Goal: Check status: Check status

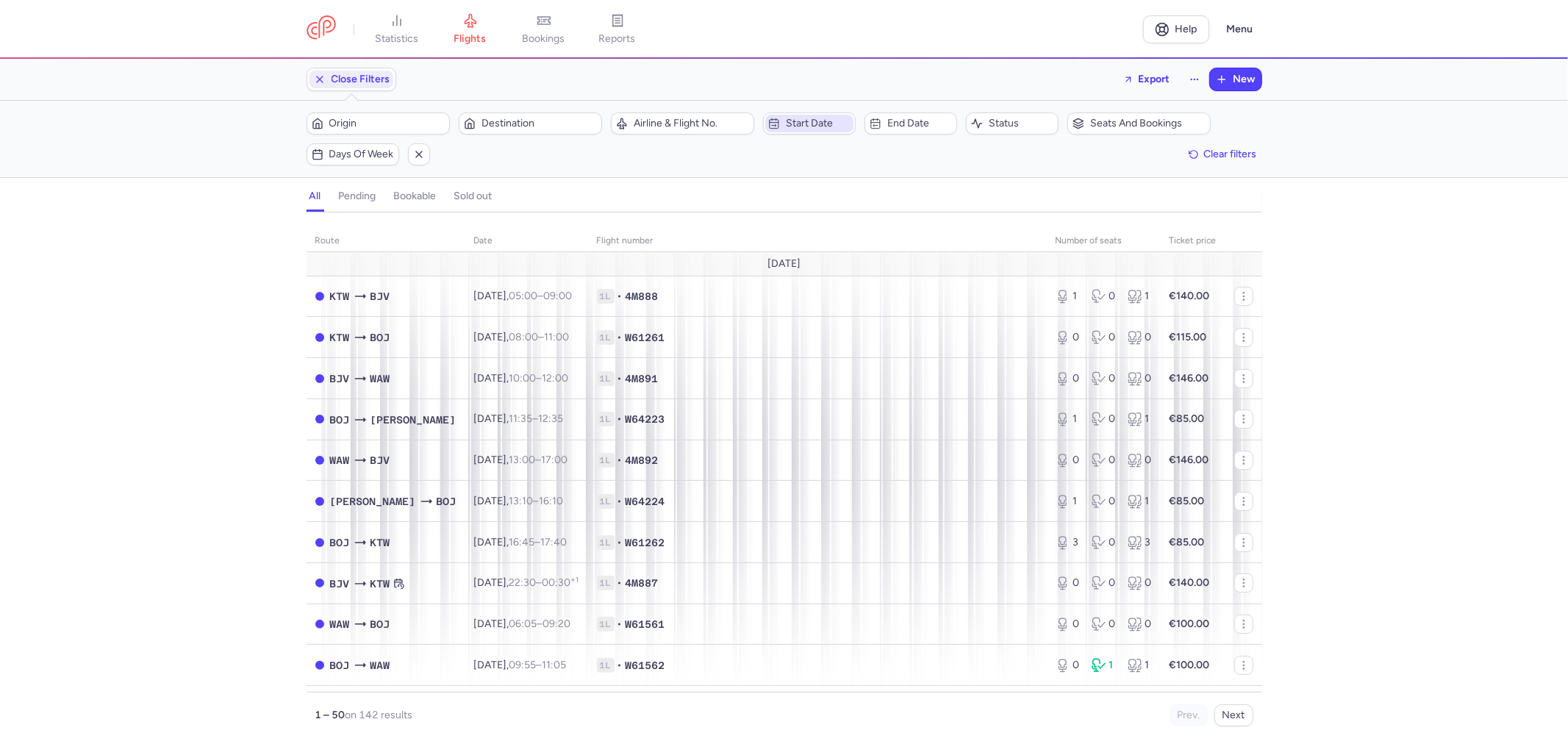
click at [820, 133] on button "Start date" at bounding box center [810, 123] width 93 height 22
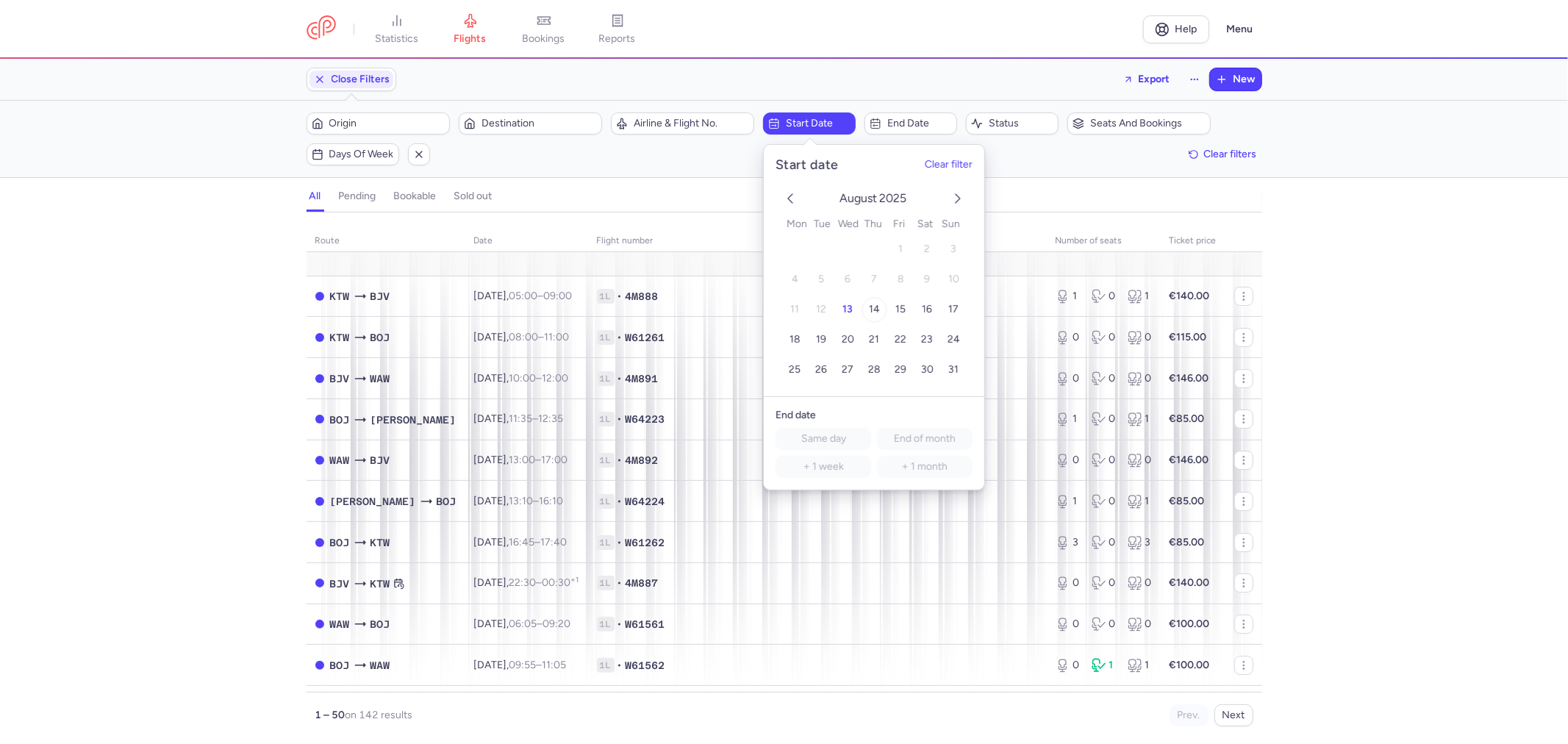
click at [880, 306] on button "14" at bounding box center [874, 309] width 26 height 26
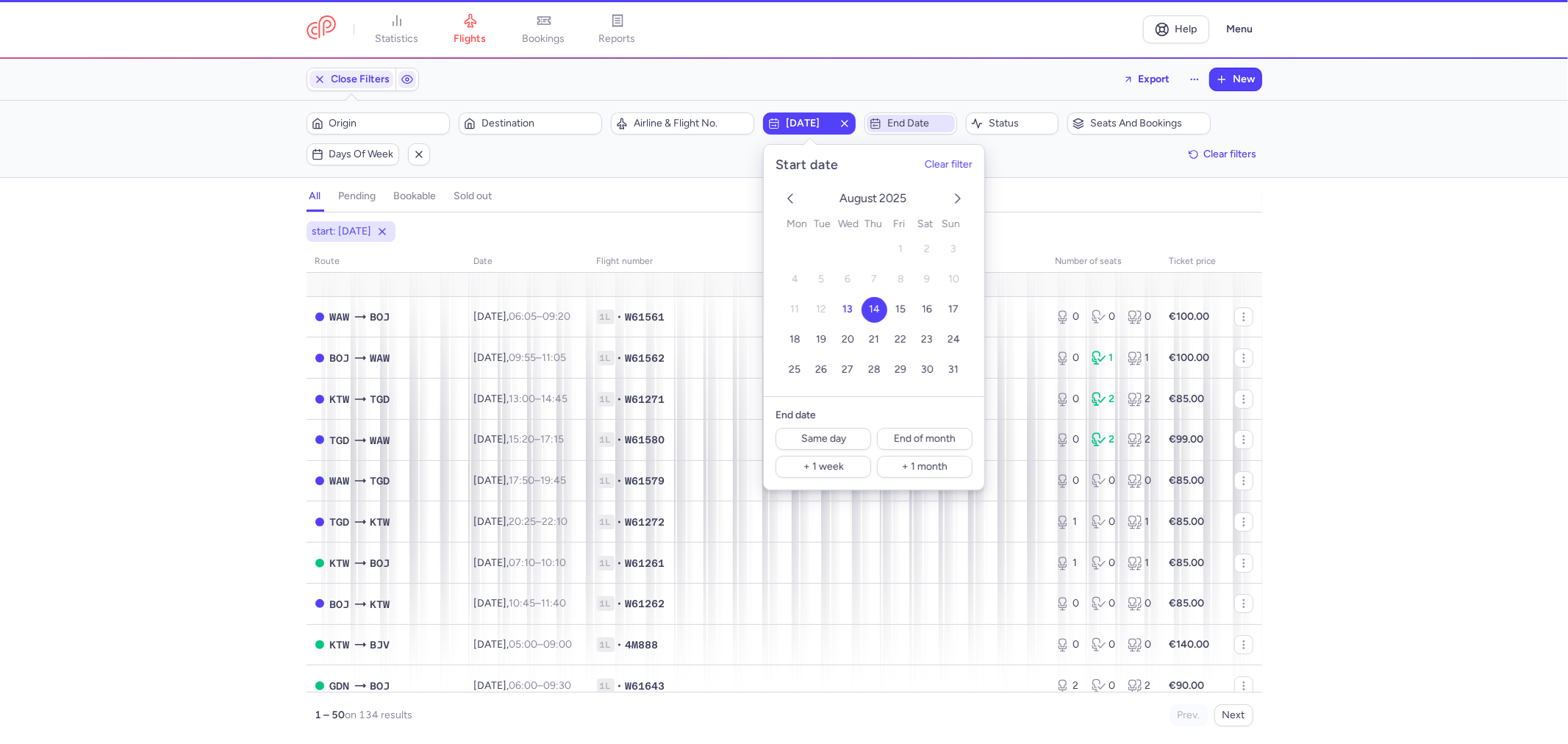
click at [931, 118] on span "End date" at bounding box center [919, 123] width 64 height 12
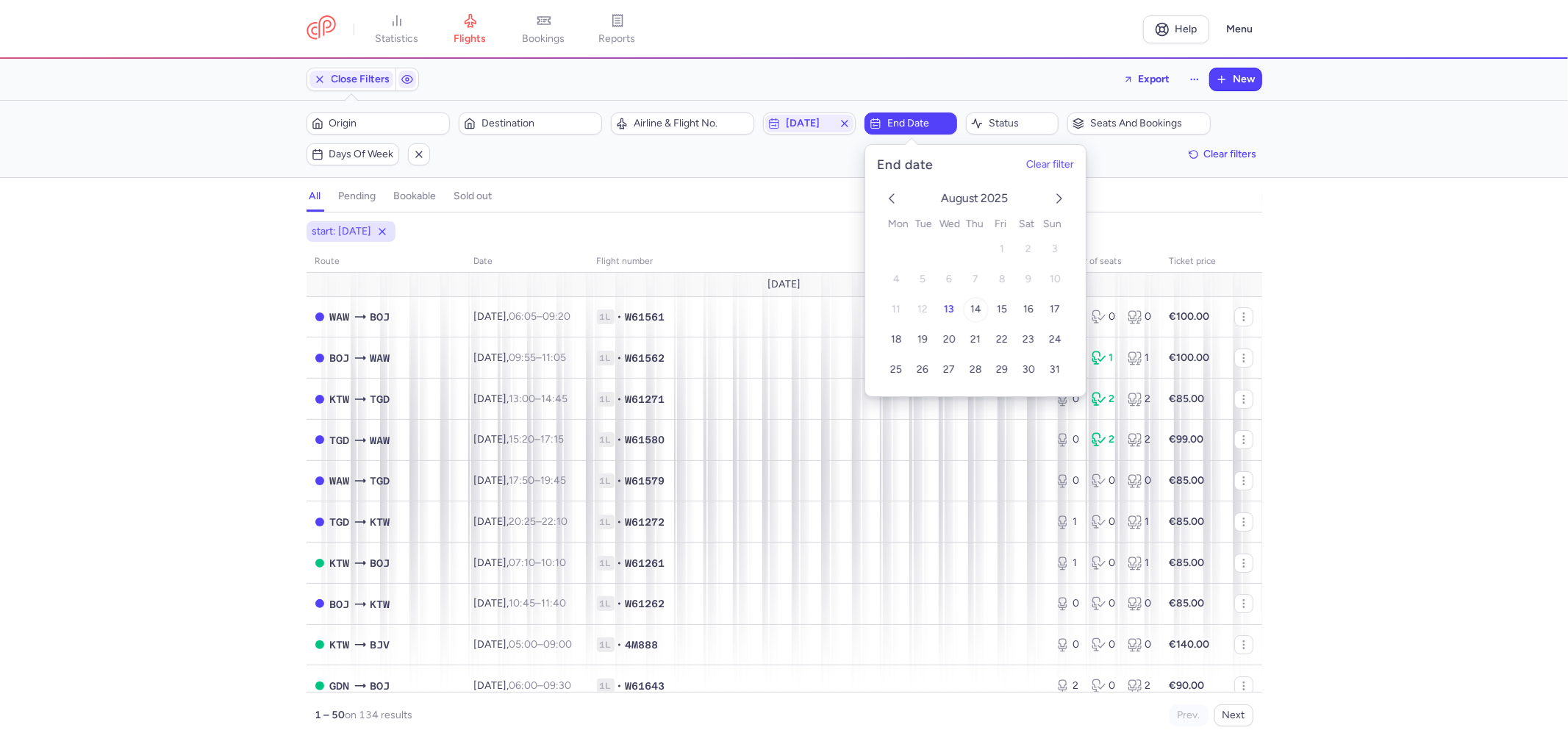
click at [976, 311] on span "14" at bounding box center [976, 309] width 11 height 12
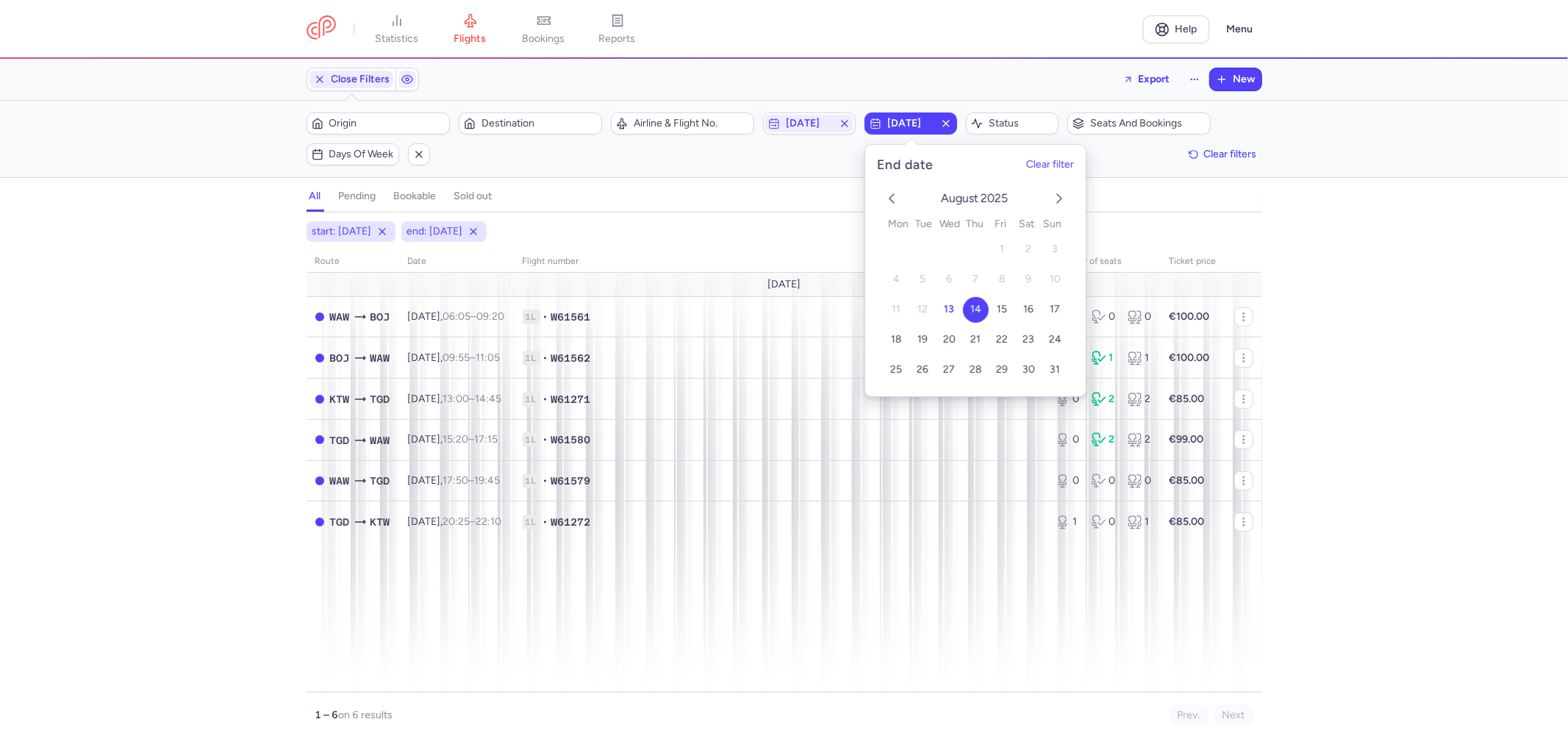
click at [1324, 444] on div "start: [DATE] end: [DATE] route date Flight number number of seats Ticket price…" at bounding box center [784, 482] width 1568 height 523
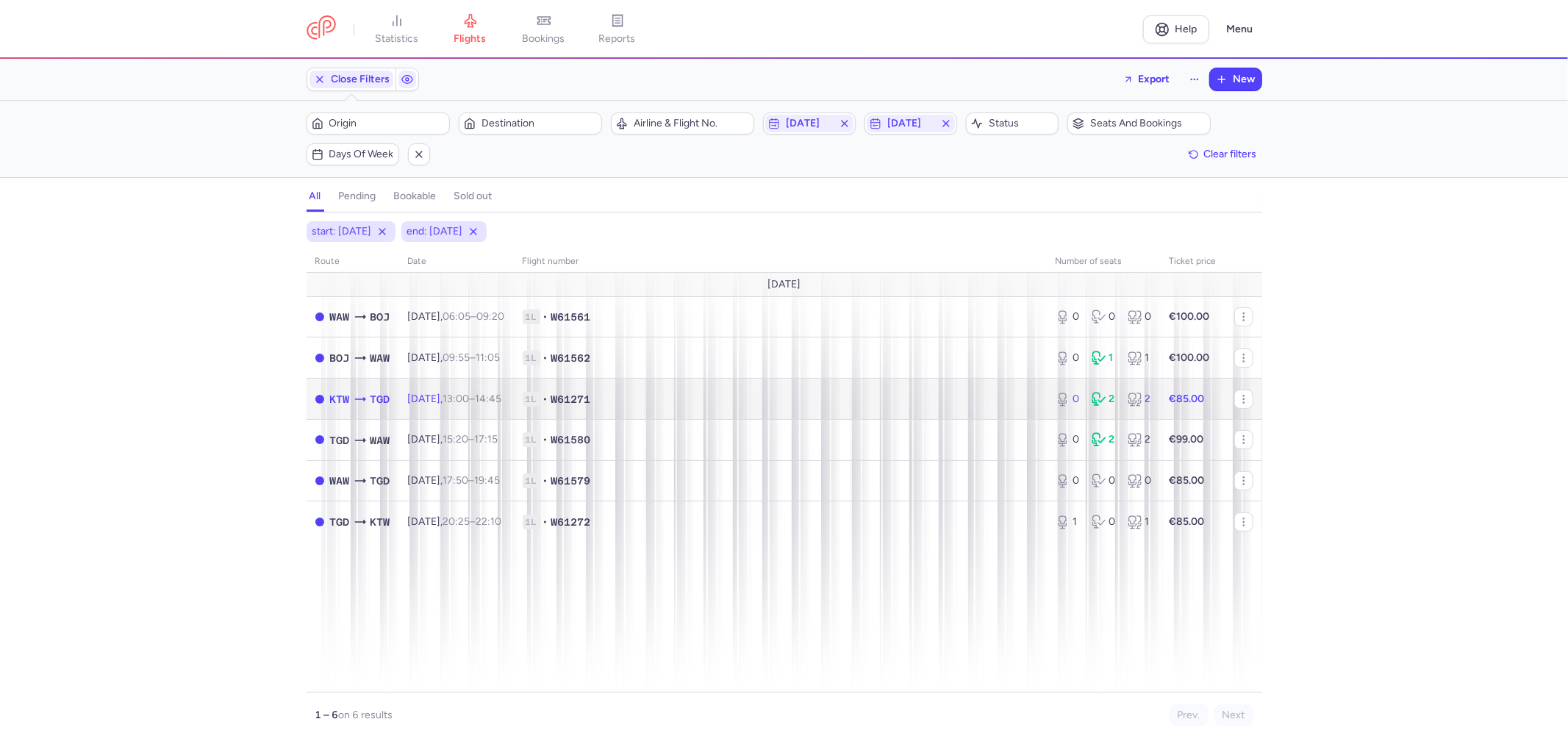
click at [694, 403] on span "1L • W61271" at bounding box center [781, 399] width 516 height 15
select select "days"
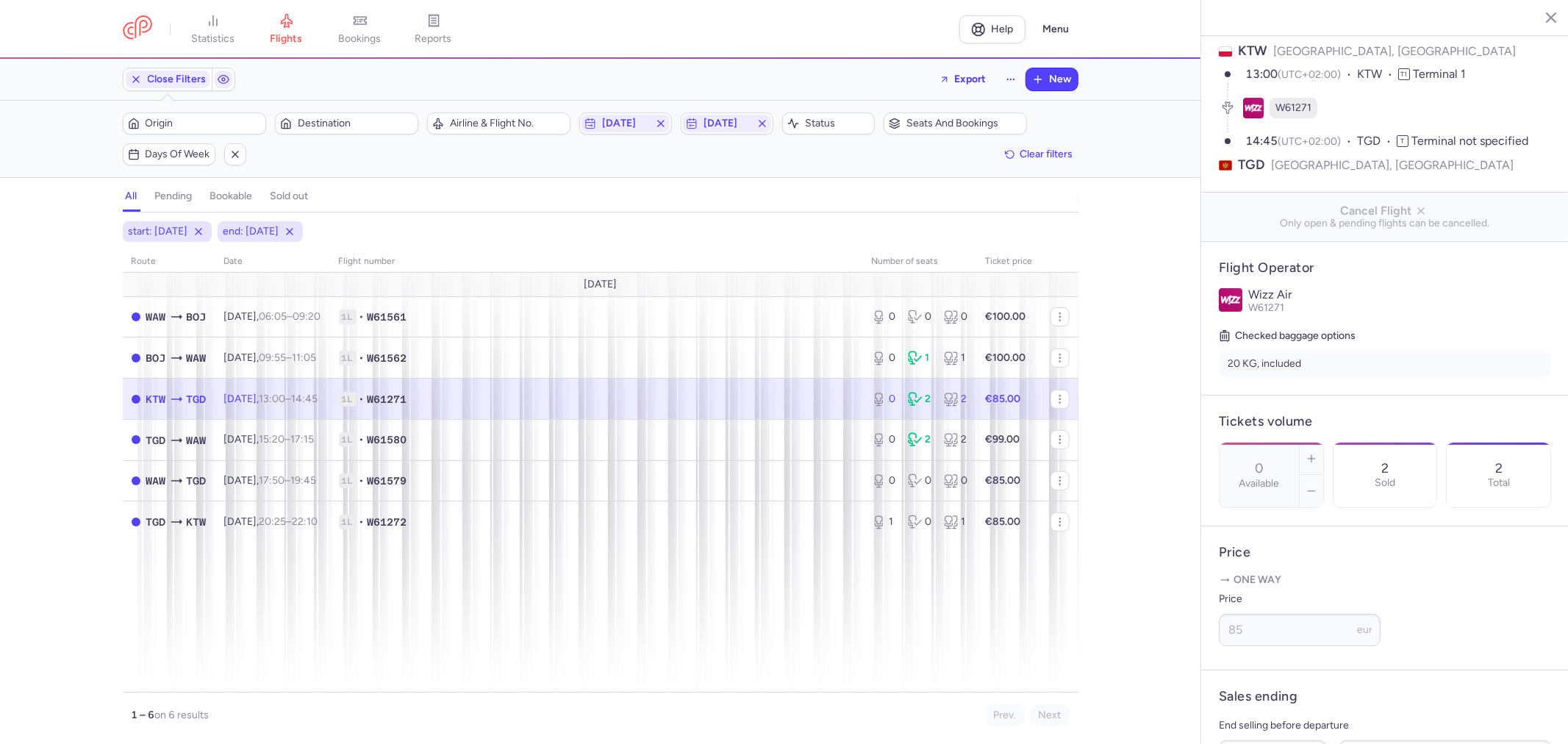
scroll to position [307, 0]
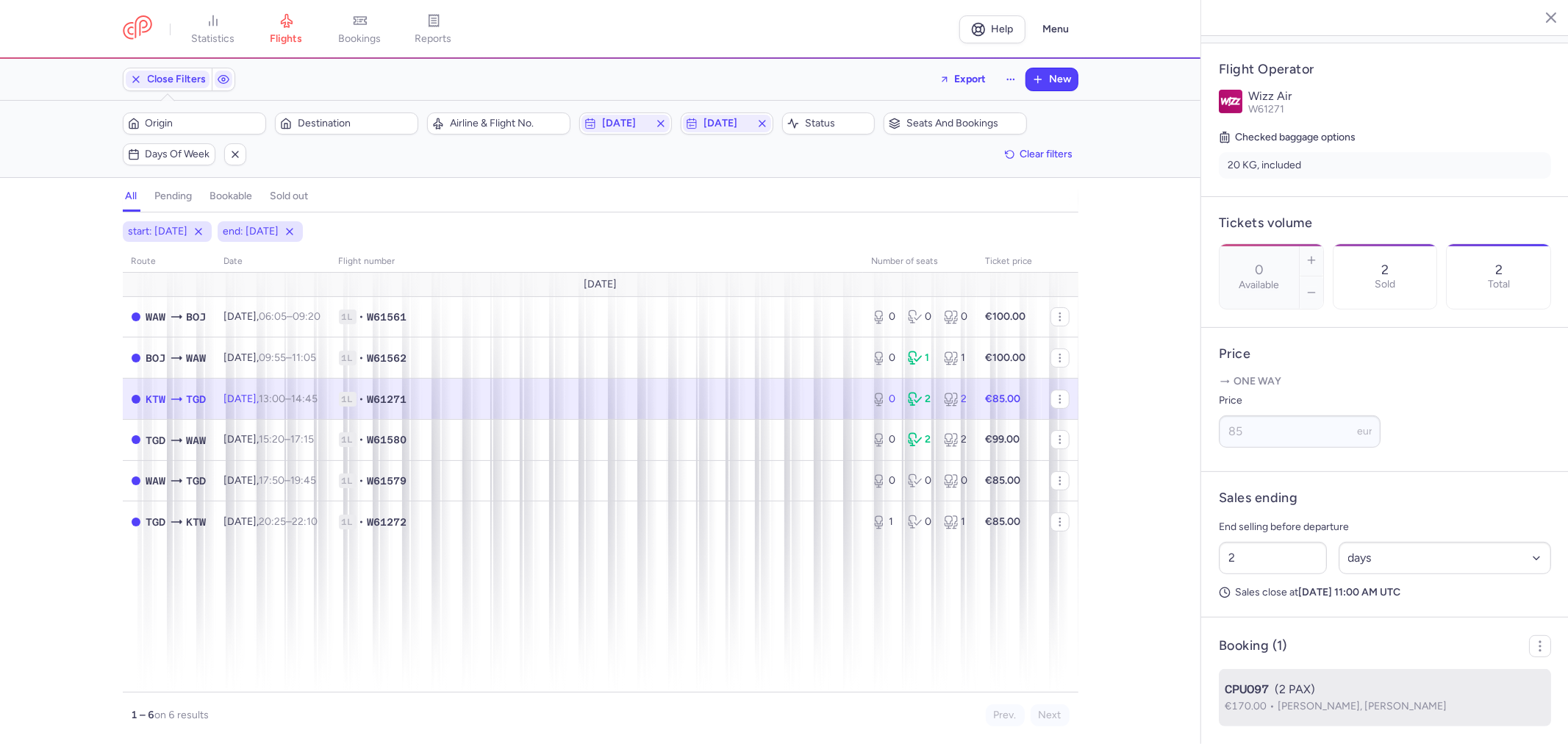
click at [1357, 708] on span "[PERSON_NAME], [PERSON_NAME]" at bounding box center [1362, 705] width 169 height 12
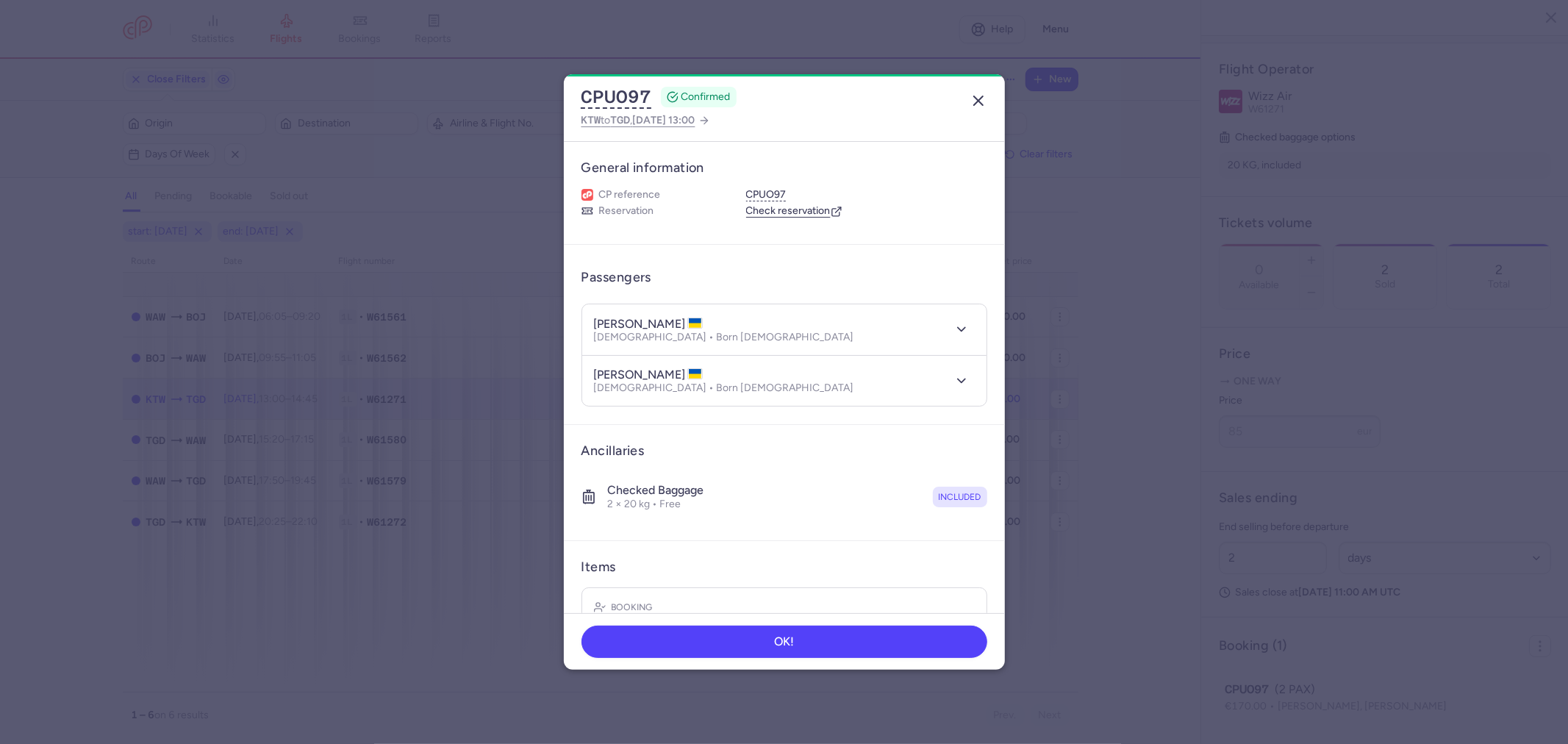
click at [987, 97] on button "button" at bounding box center [978, 101] width 23 height 23
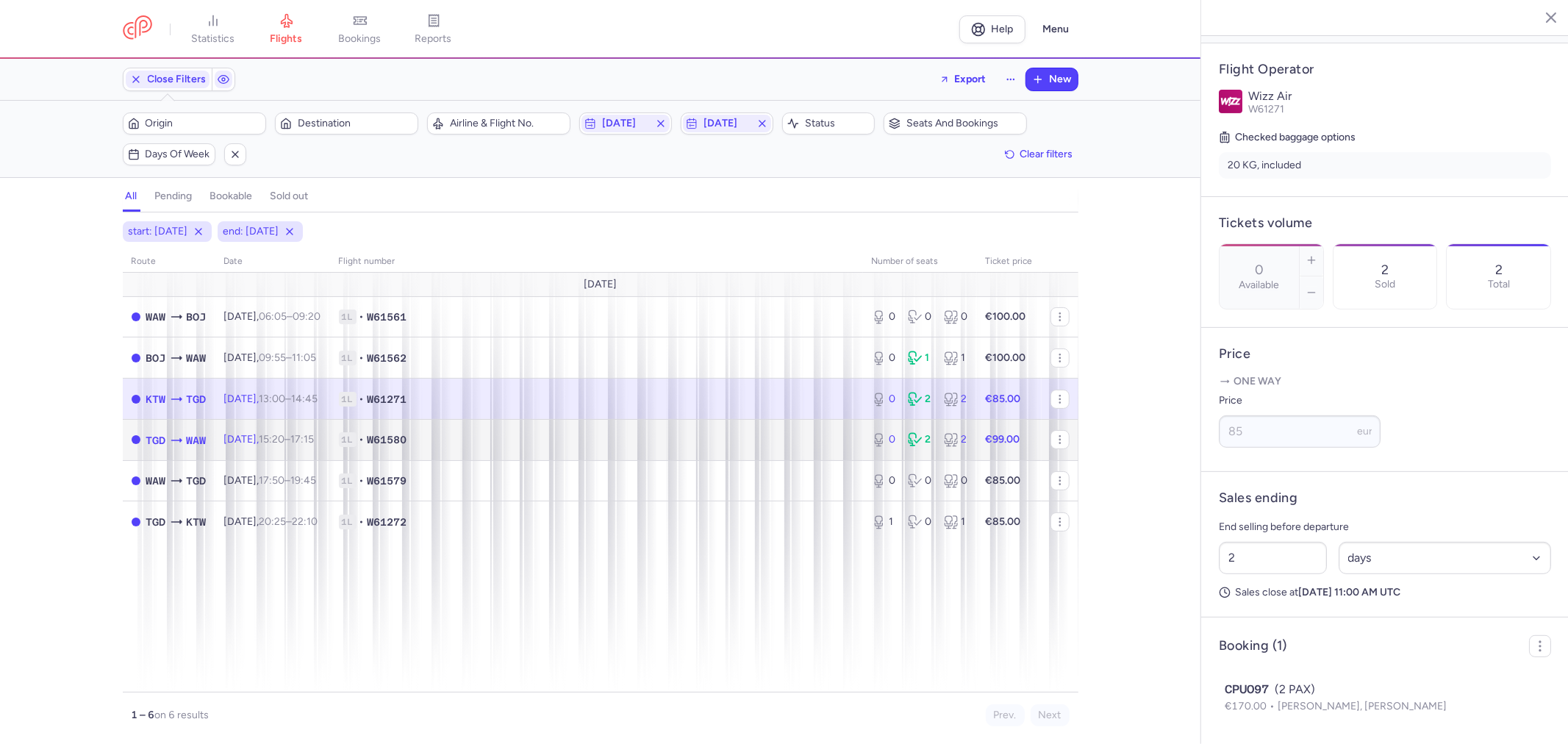
click at [458, 430] on td "1L • W61580" at bounding box center [596, 439] width 533 height 41
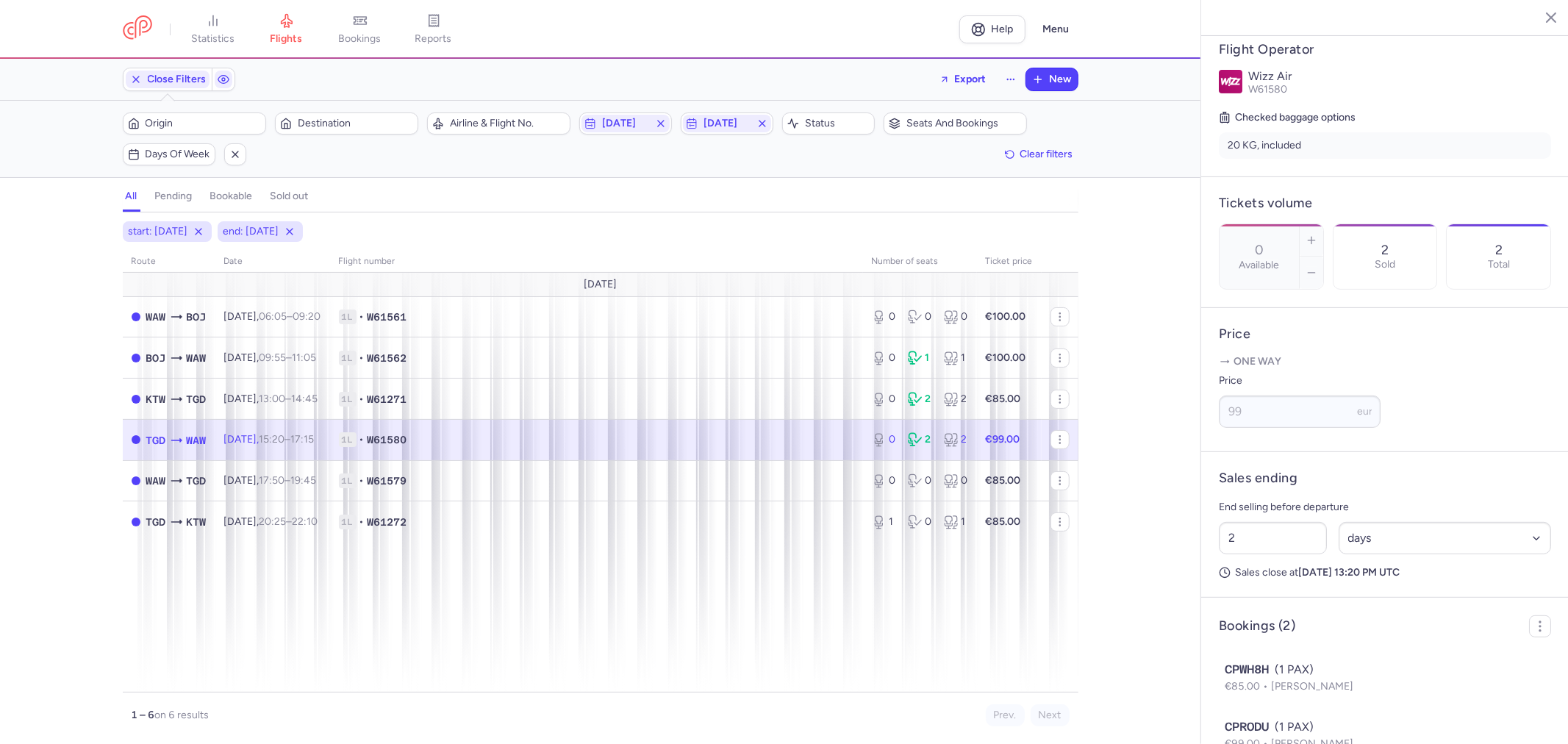
click at [460, 443] on span "1L • W61580" at bounding box center [596, 439] width 516 height 15
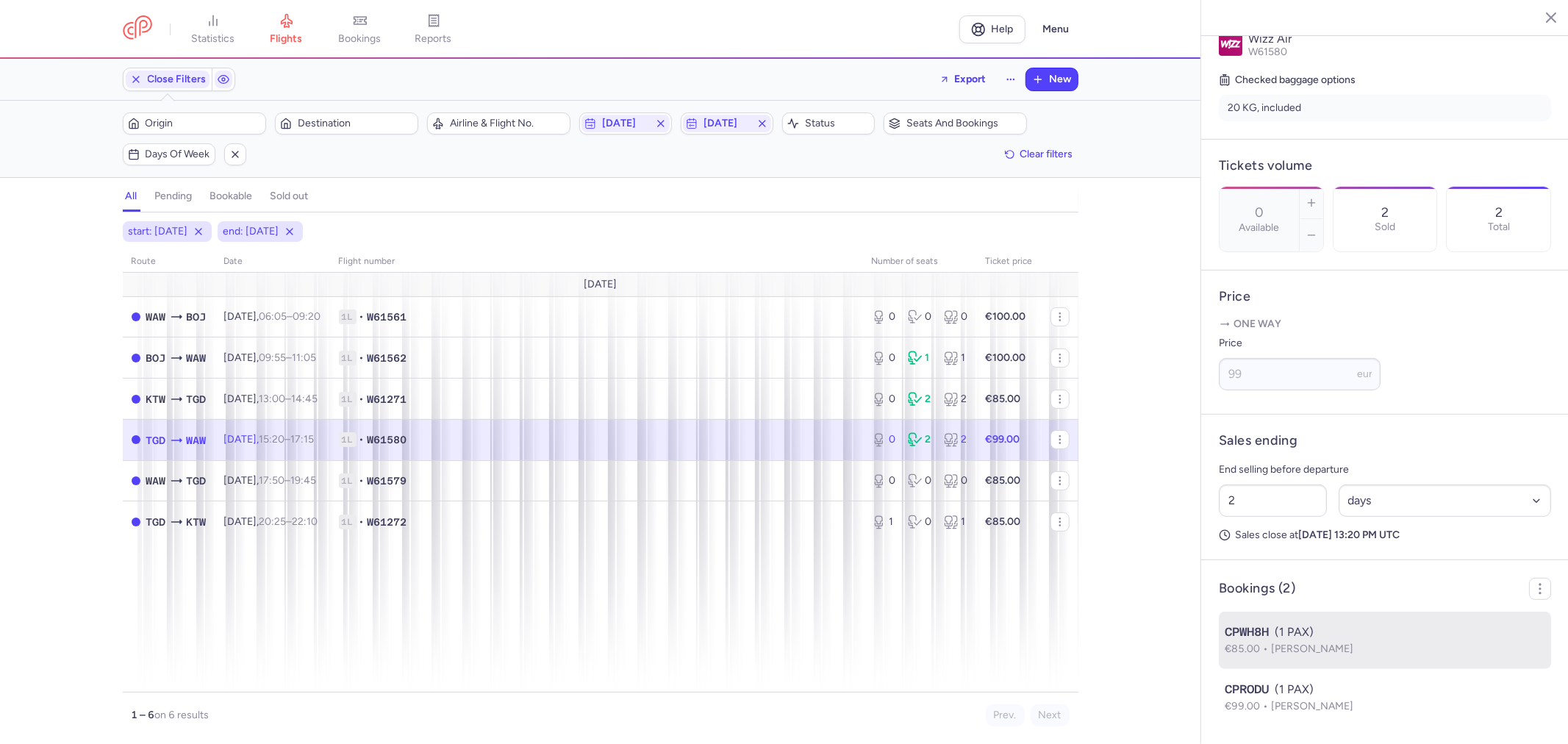
scroll to position [365, 0]
click at [1320, 639] on div "CPWH8H (1 PAX)" at bounding box center [1385, 632] width 321 height 17
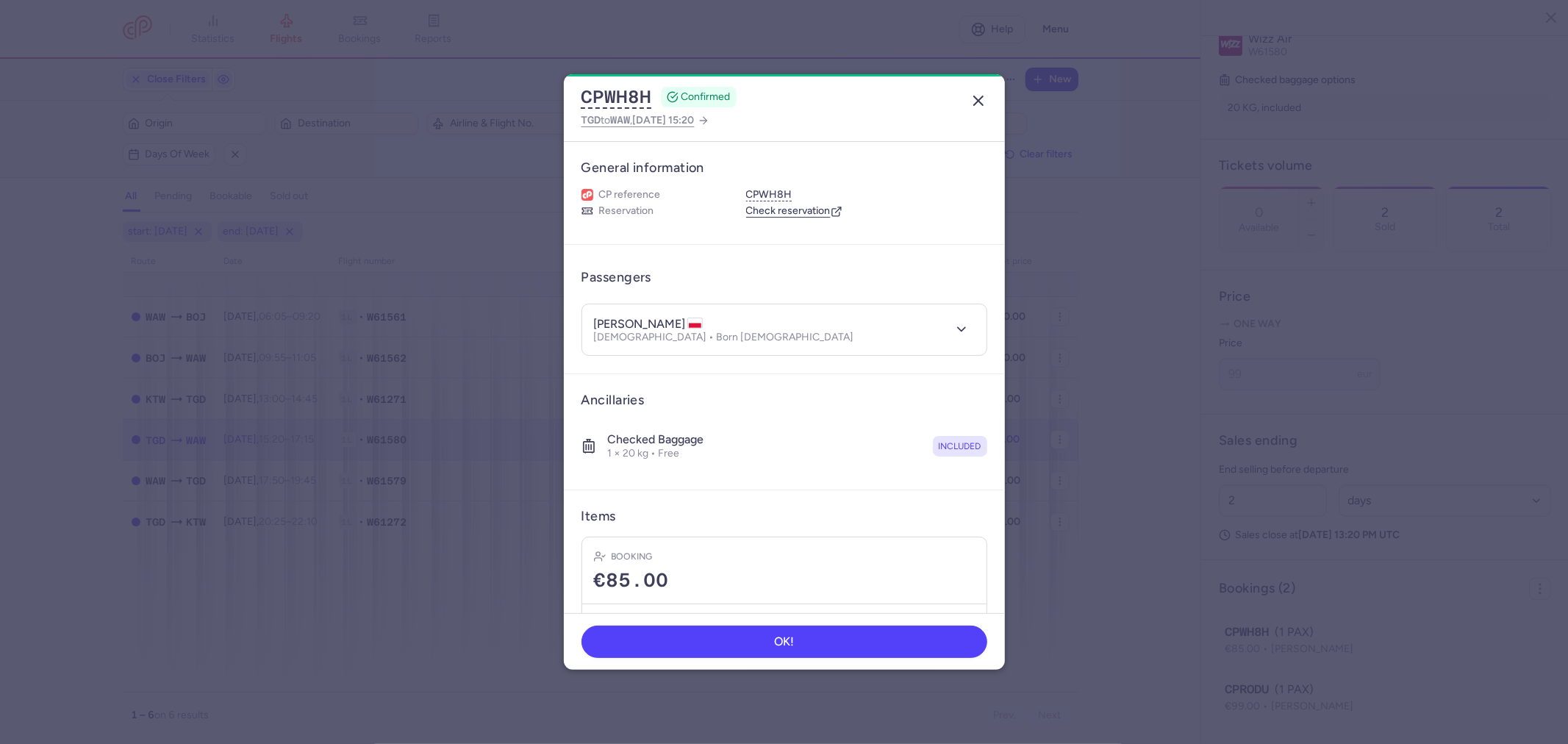
click at [986, 102] on icon "button" at bounding box center [978, 100] width 17 height 17
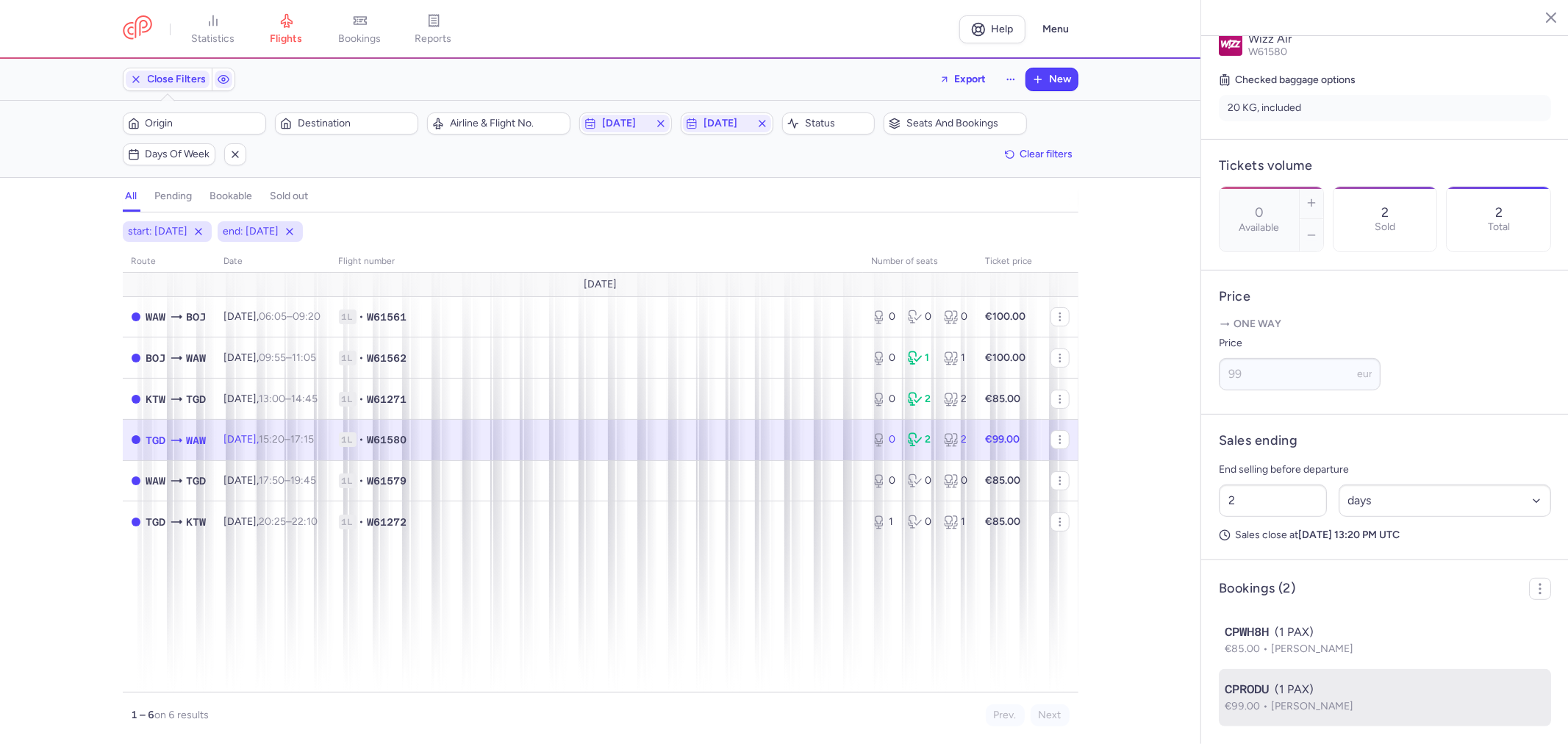
click at [1351, 699] on span "[PERSON_NAME]" at bounding box center [1313, 705] width 83 height 12
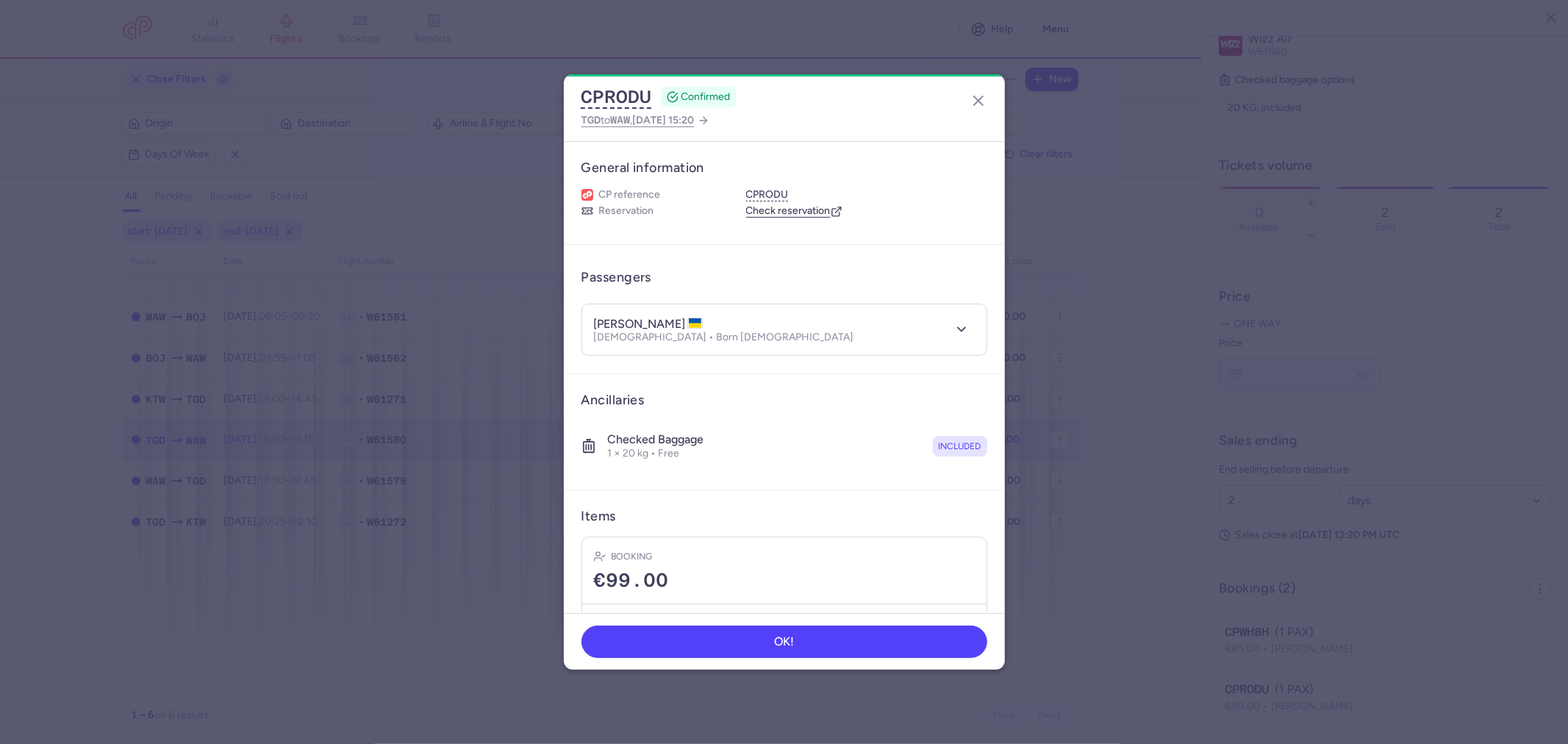
click at [653, 328] on h4 "[PERSON_NAME]" at bounding box center [649, 325] width 109 height 15
click at [653, 327] on h4 "[PERSON_NAME]" at bounding box center [649, 325] width 109 height 15
copy h4 "[PERSON_NAME]"
click at [715, 640] on button "OK!" at bounding box center [784, 640] width 406 height 32
